Goal: Task Accomplishment & Management: Manage account settings

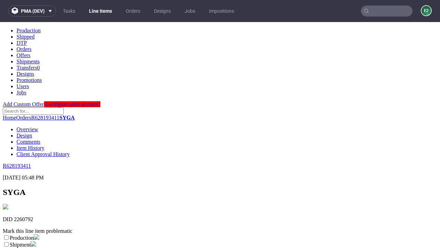
scroll to position [121, 0]
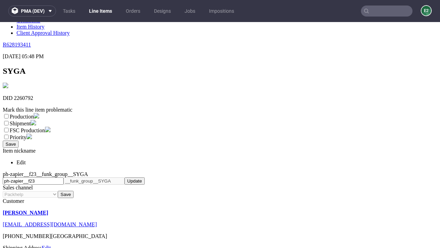
select select "dtp_ca_needed"
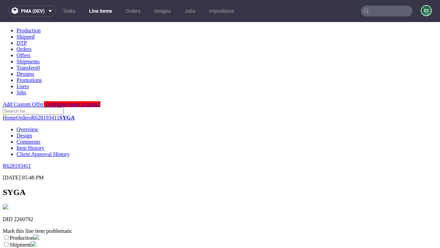
scroll to position [0, 0]
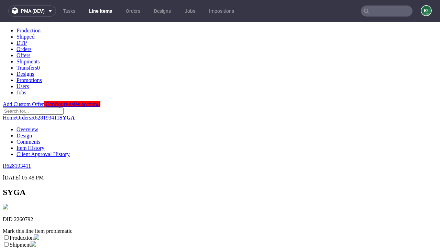
checkbox input "true"
